Goal: Information Seeking & Learning: Learn about a topic

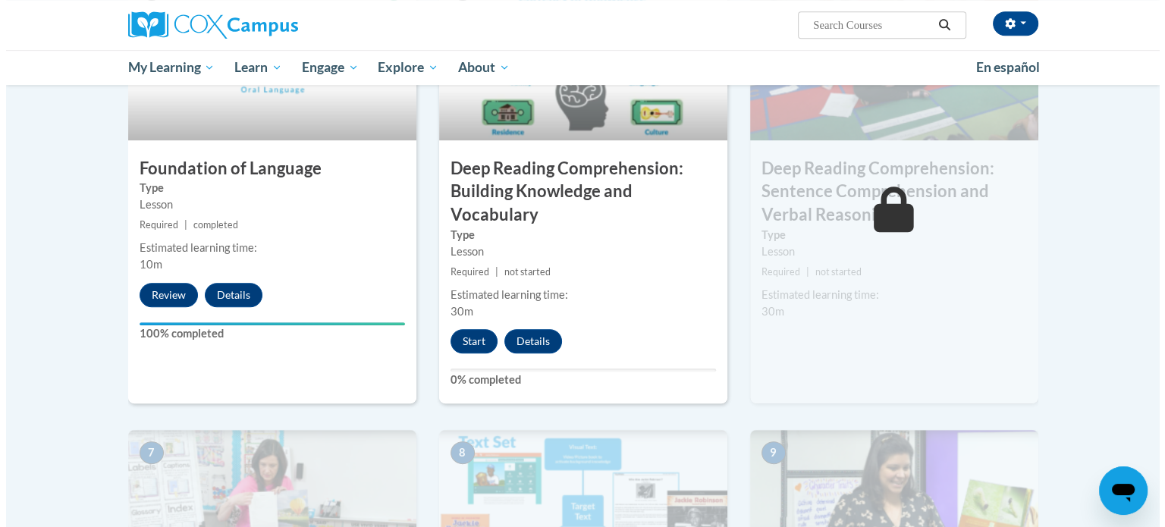
scroll to position [811, 0]
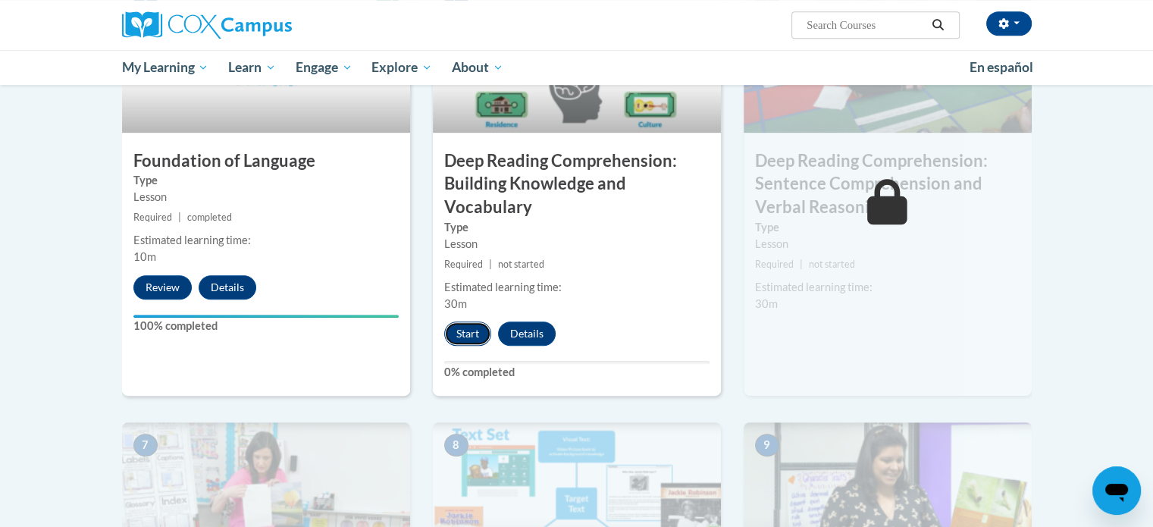
click at [470, 335] on button "Start" at bounding box center [467, 334] width 47 height 24
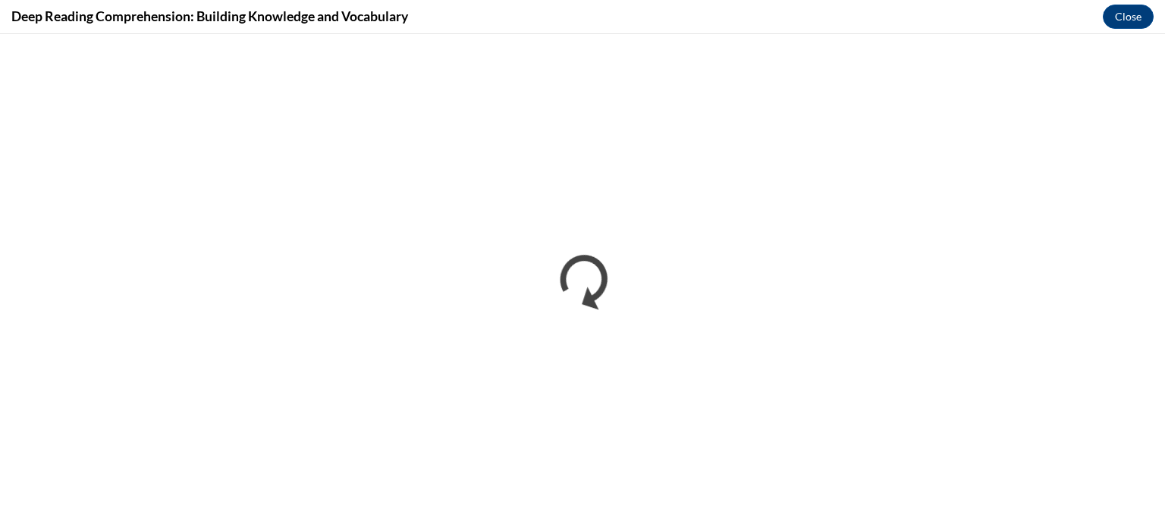
scroll to position [0, 0]
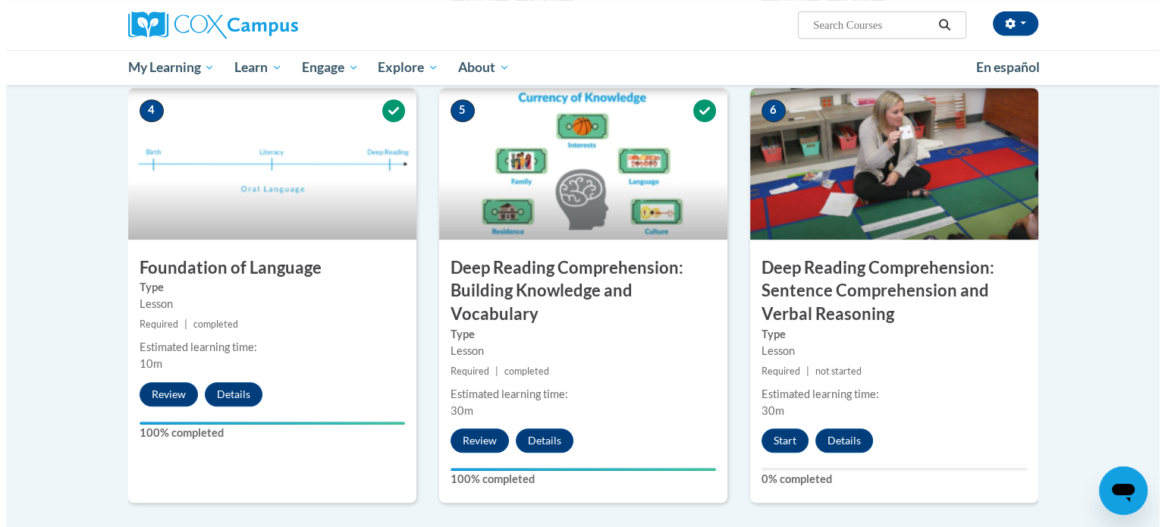
scroll to position [839, 0]
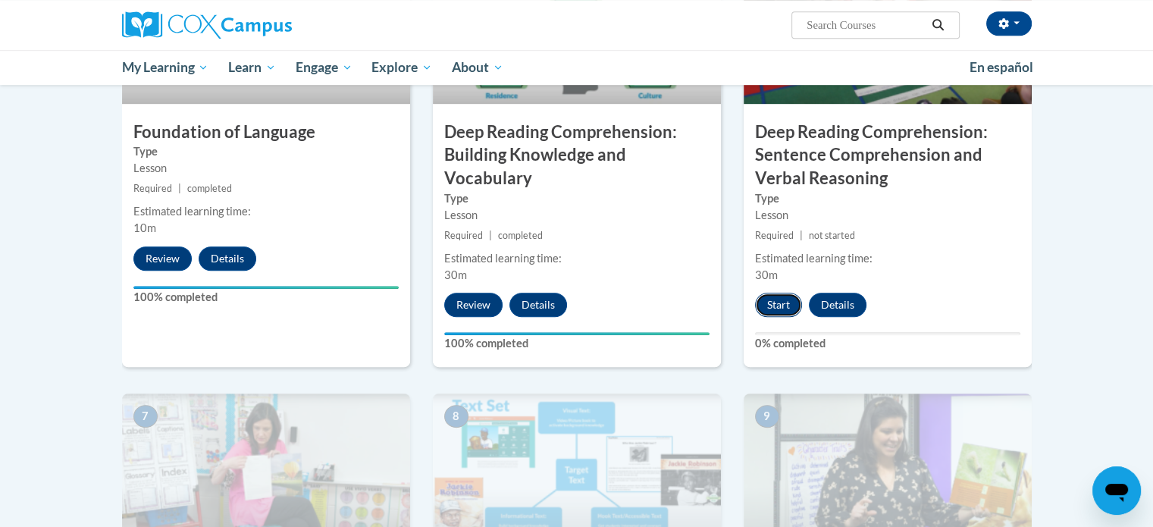
click at [775, 308] on button "Start" at bounding box center [778, 305] width 47 height 24
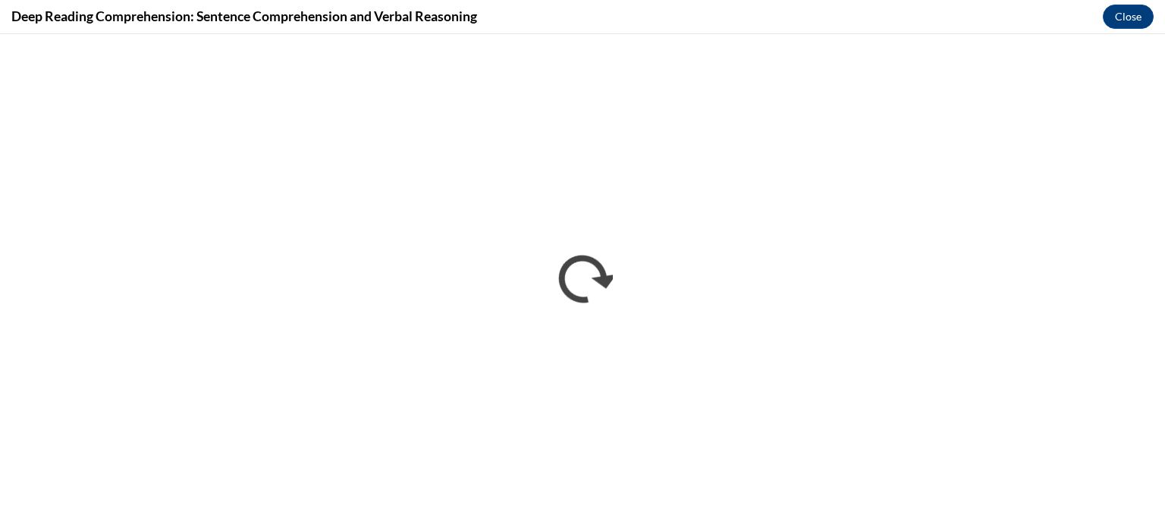
scroll to position [0, 0]
